Goal: Information Seeking & Learning: Check status

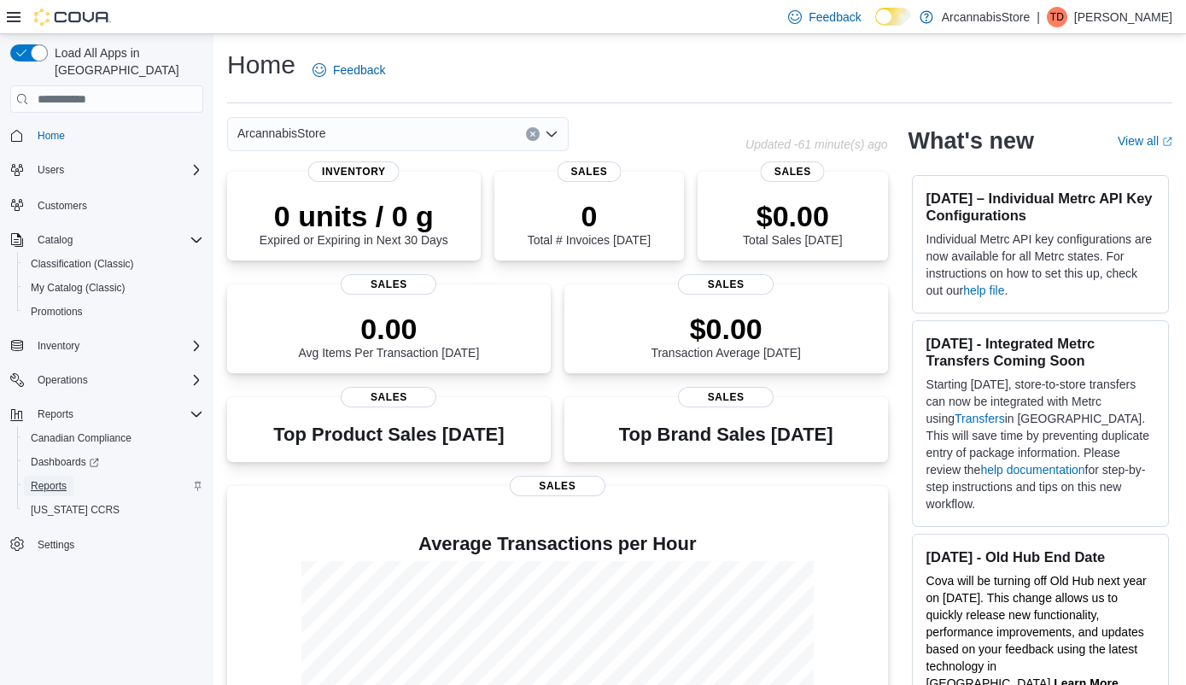
click at [55, 479] on span "Reports" at bounding box center [49, 486] width 36 height 14
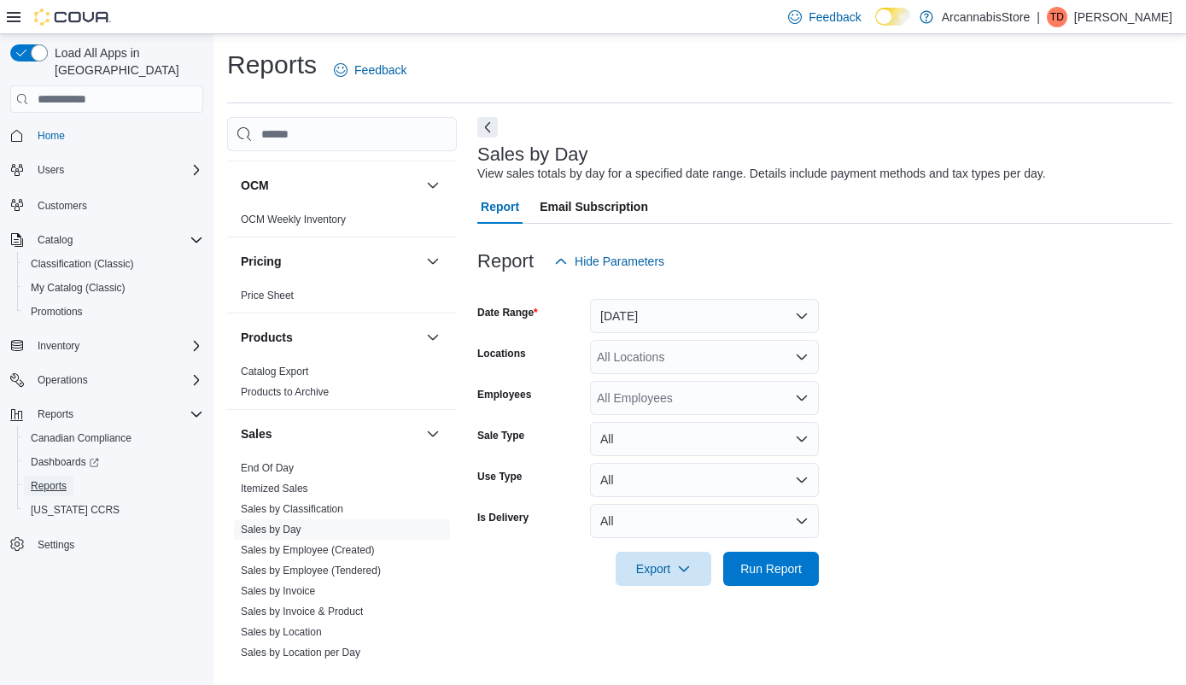
scroll to position [960, 0]
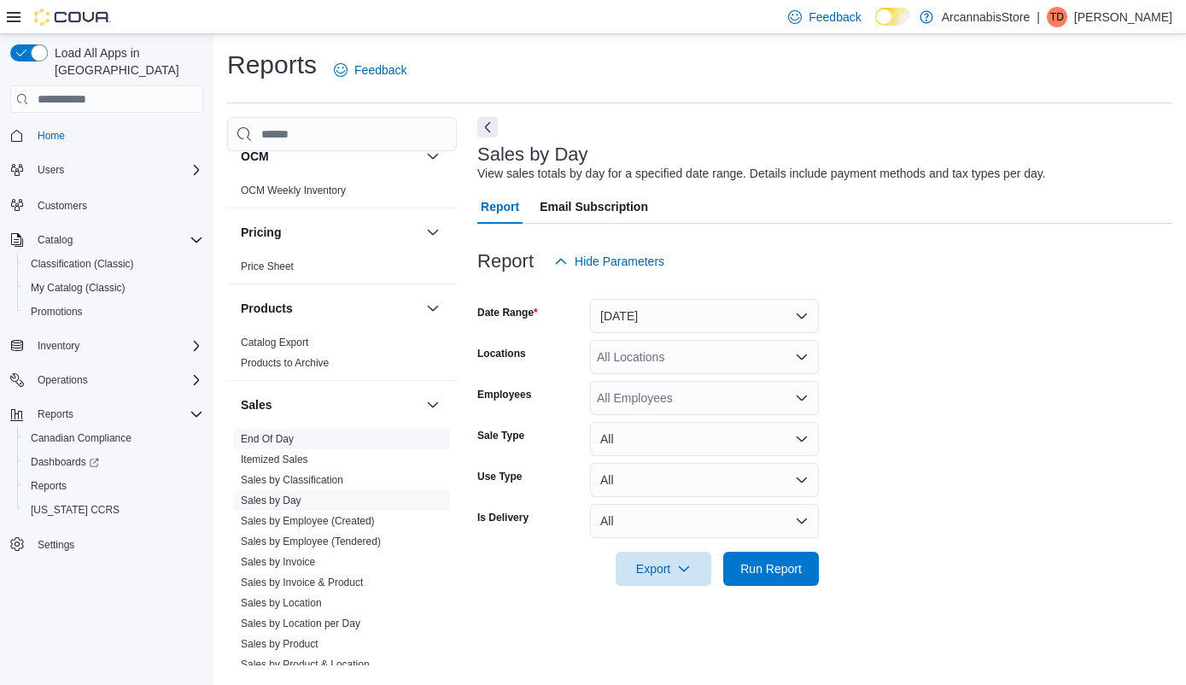
click at [281, 440] on link "End Of Day" at bounding box center [267, 439] width 53 height 12
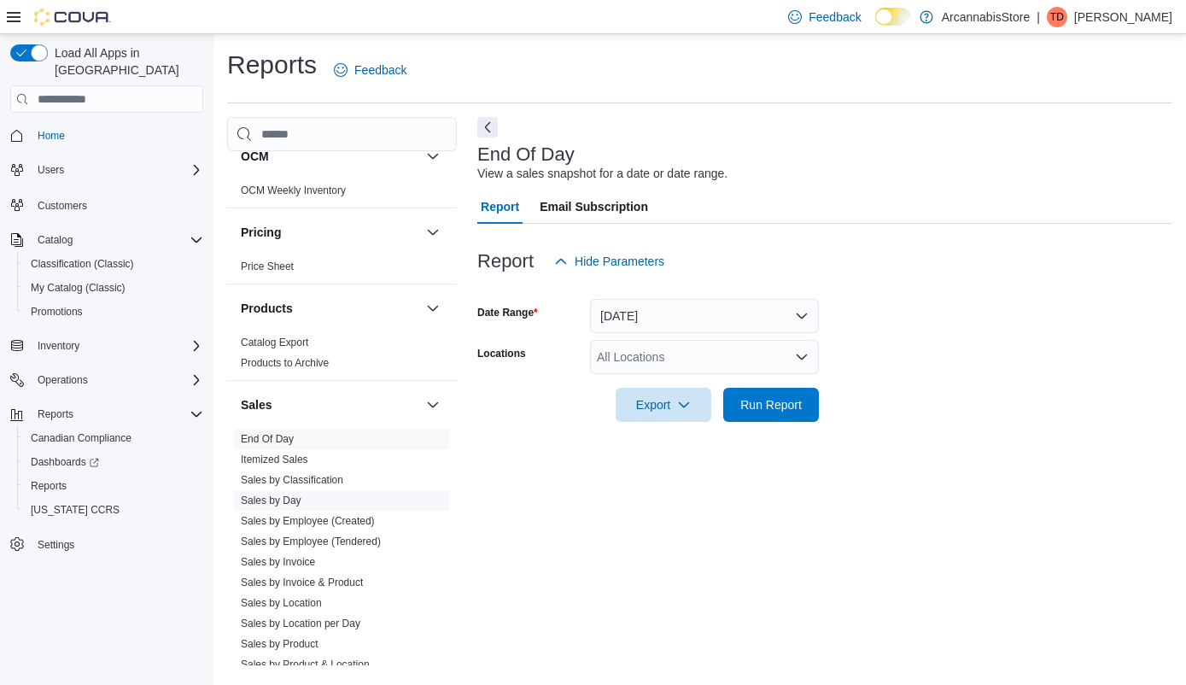
click at [276, 494] on link "Sales by Day" at bounding box center [271, 500] width 61 height 12
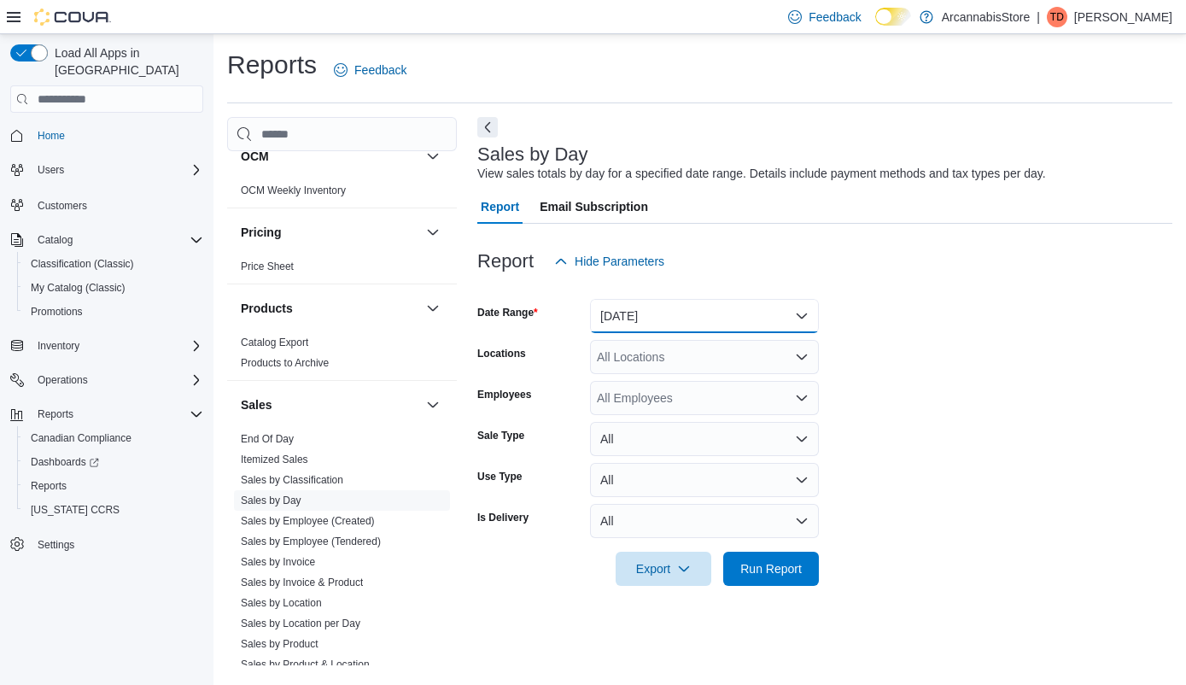
click at [659, 311] on button "Yesterday" at bounding box center [704, 316] width 229 height 34
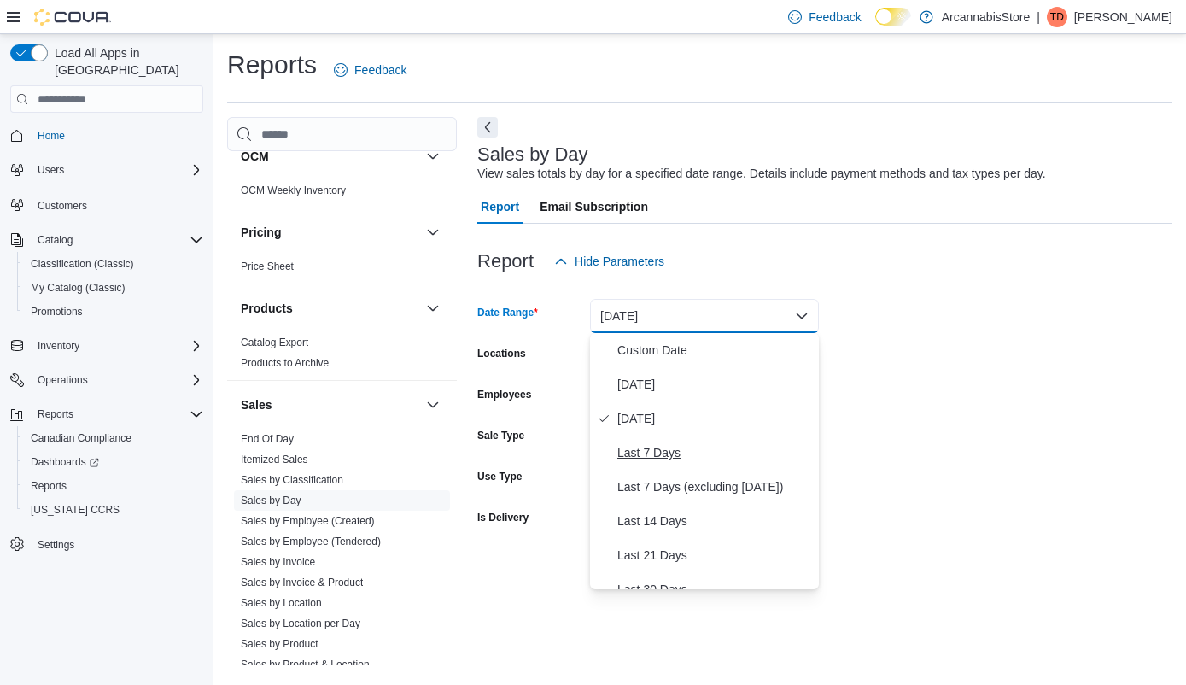
scroll to position [99, 0]
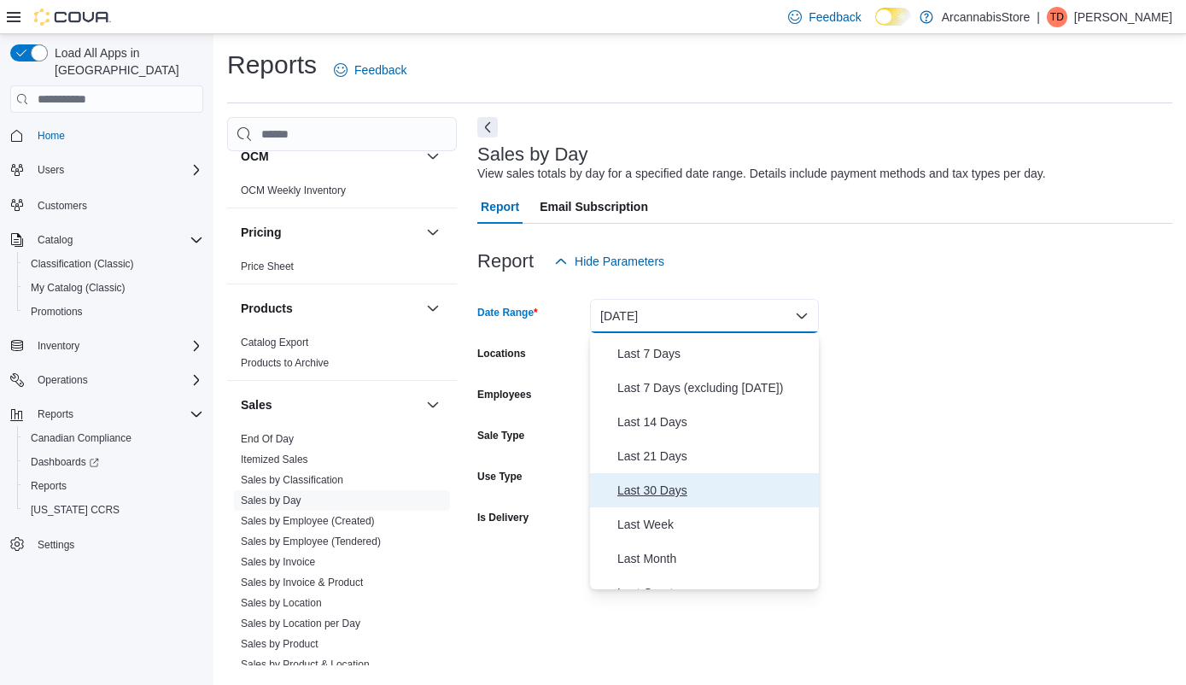
click at [665, 492] on span "Last 30 Days" at bounding box center [714, 490] width 195 height 20
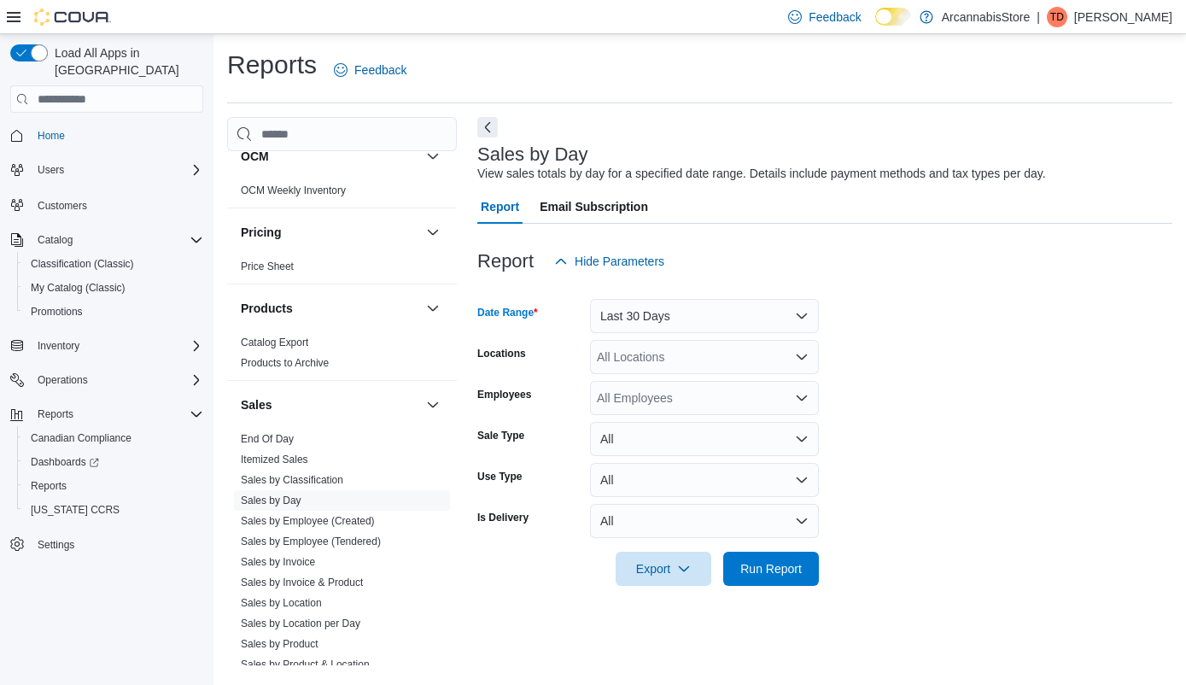
click at [685, 368] on div "All Locations" at bounding box center [704, 357] width 229 height 34
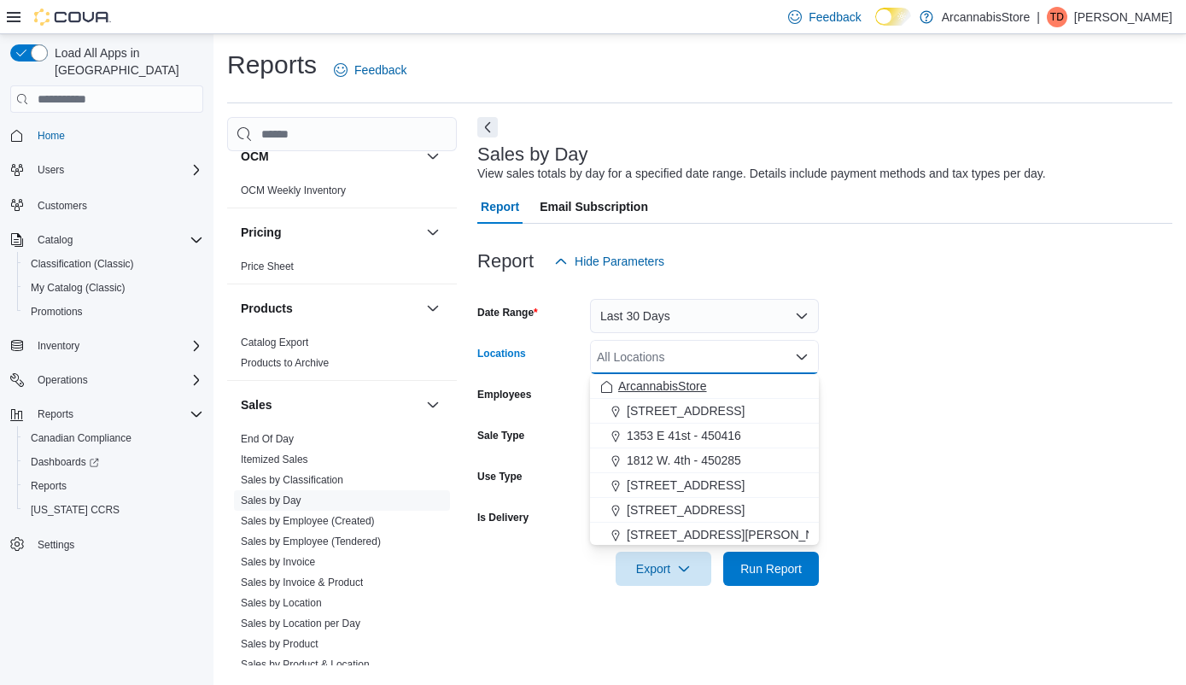
click at [664, 386] on span "ArcannabisStore" at bounding box center [662, 385] width 89 height 17
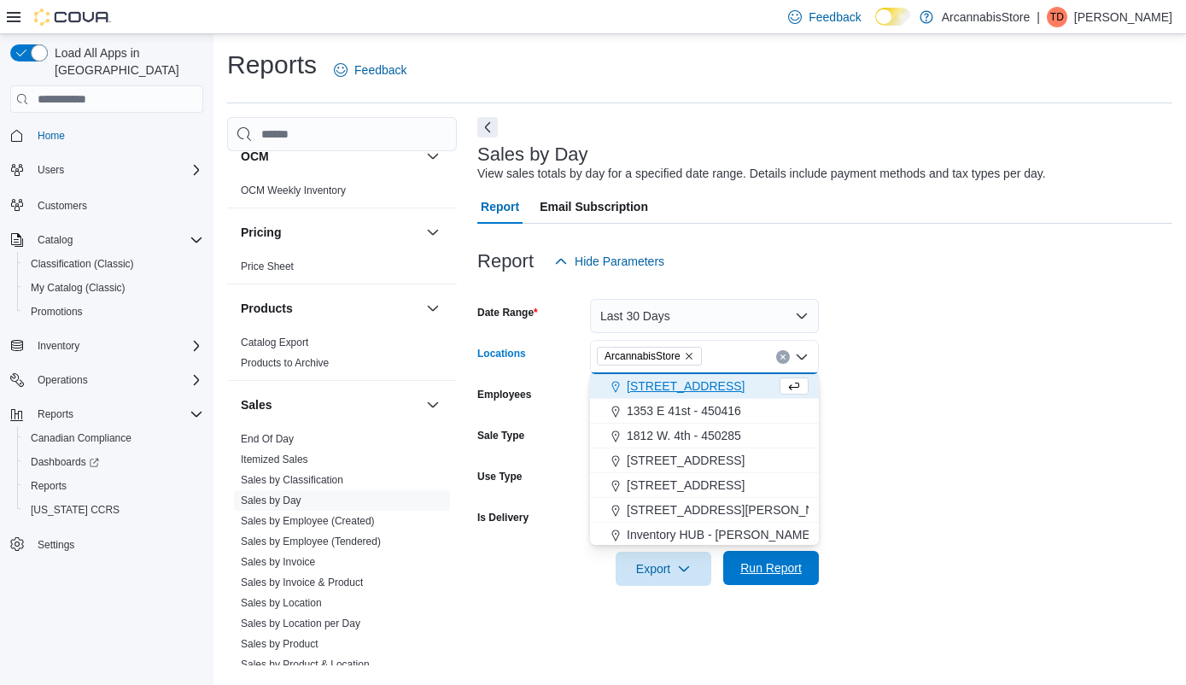
click at [774, 568] on span "Run Report" at bounding box center [770, 567] width 61 height 17
